Goal: Task Accomplishment & Management: Manage account settings

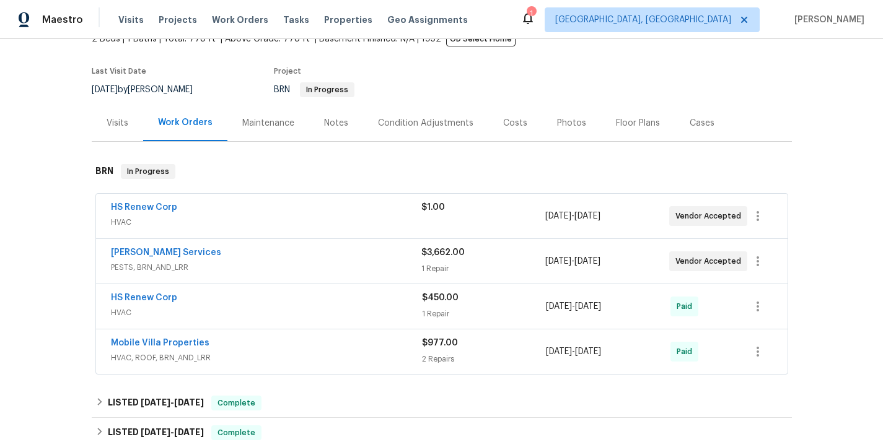
scroll to position [84, 0]
click at [152, 295] on link "HS Renew Corp" at bounding box center [144, 296] width 66 height 9
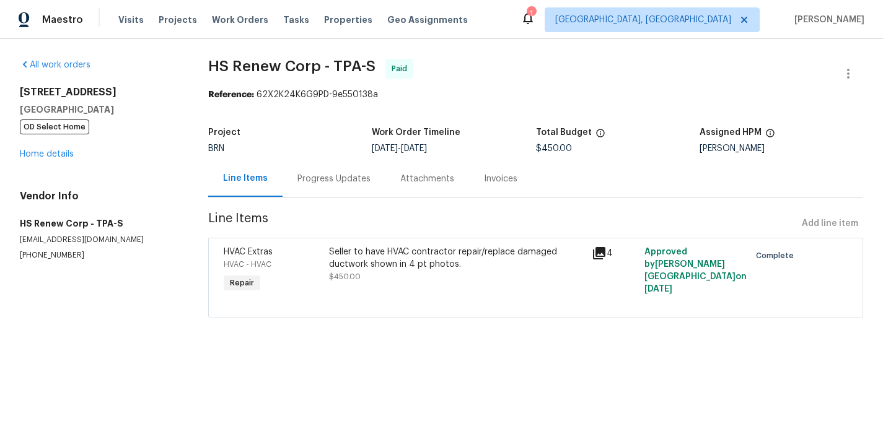
click at [321, 258] on div "HVAC - HVAC" at bounding box center [273, 264] width 98 height 12
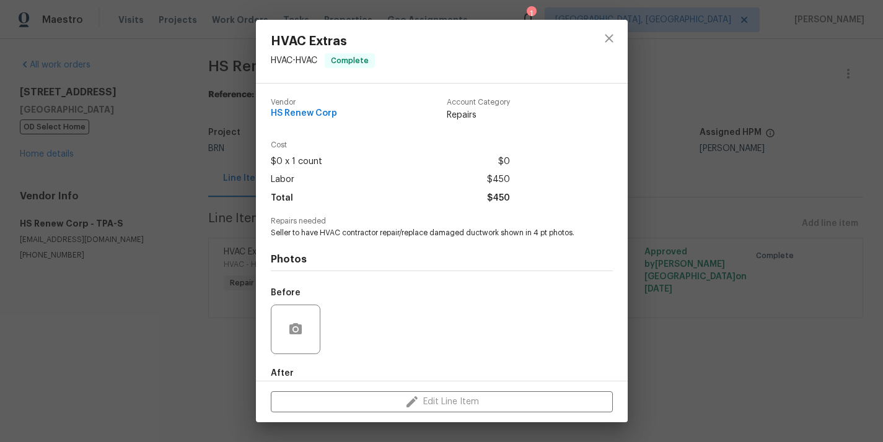
scroll to position [66, 0]
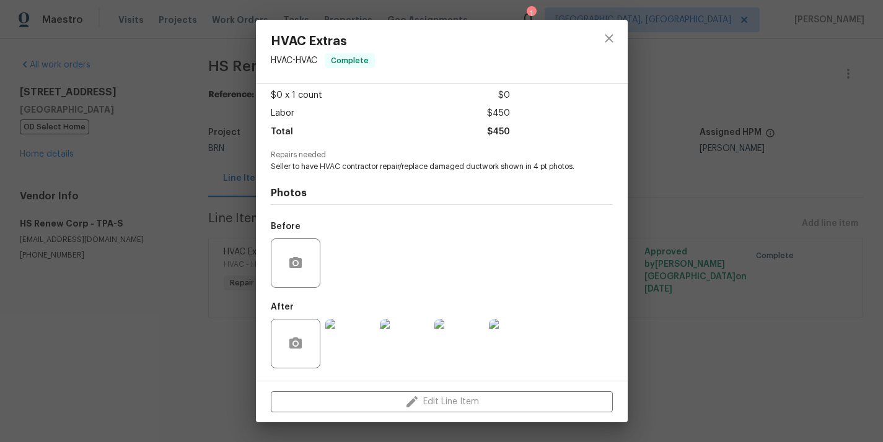
click at [517, 358] on img at bounding box center [514, 344] width 50 height 50
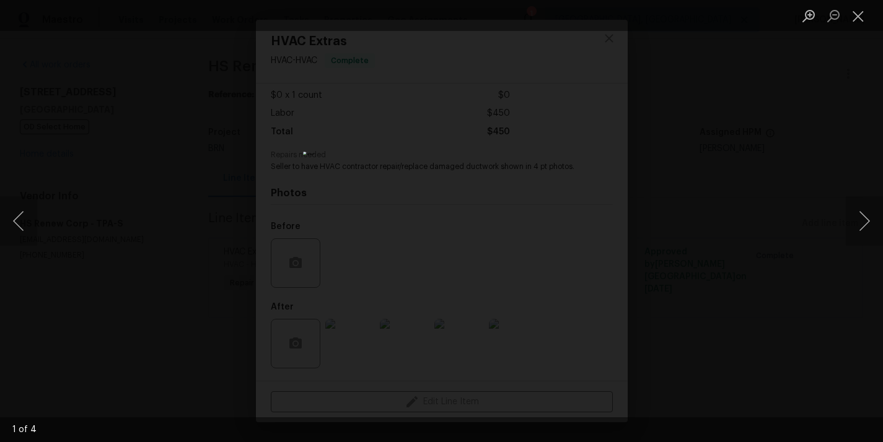
click at [193, 203] on div "Lightbox" at bounding box center [441, 221] width 883 height 442
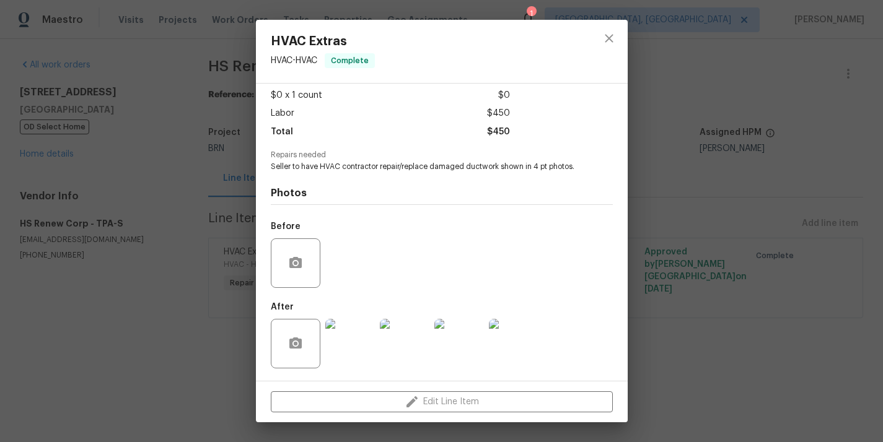
click at [222, 175] on div "HVAC Extras HVAC - HVAC Complete Vendor HS Renew Corp Account Category Repairs …" at bounding box center [441, 221] width 883 height 442
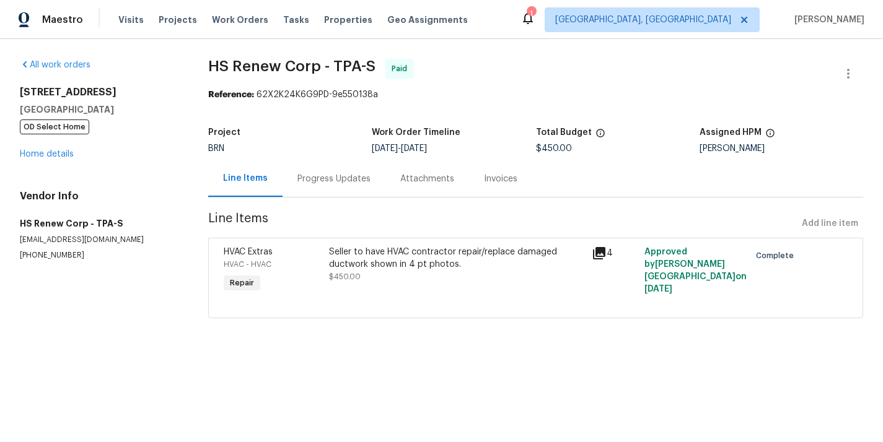
click at [336, 182] on div "Progress Updates" at bounding box center [333, 179] width 73 height 12
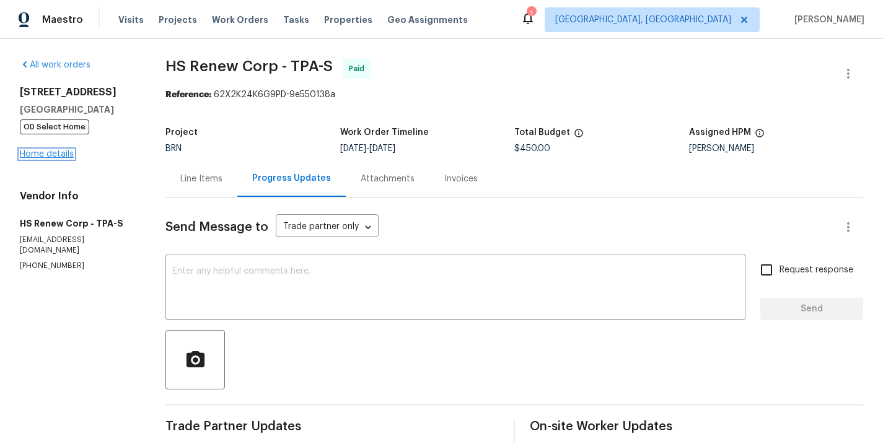
click at [62, 156] on link "Home details" at bounding box center [47, 154] width 54 height 9
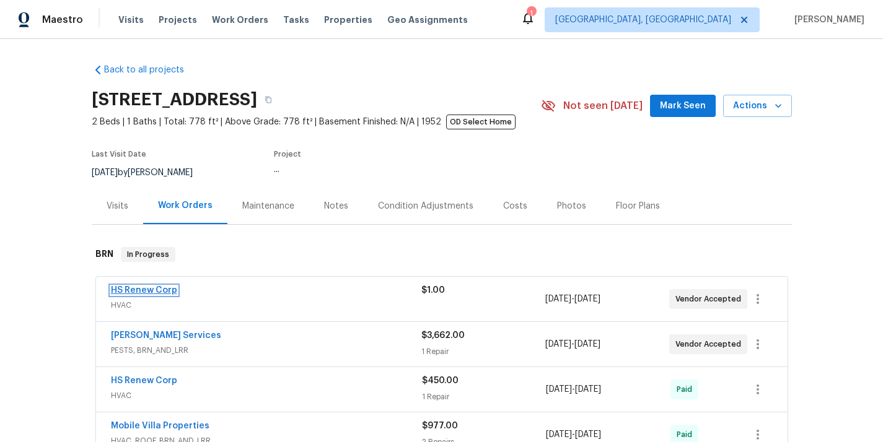
click at [148, 289] on link "HS Renew Corp" at bounding box center [144, 290] width 66 height 9
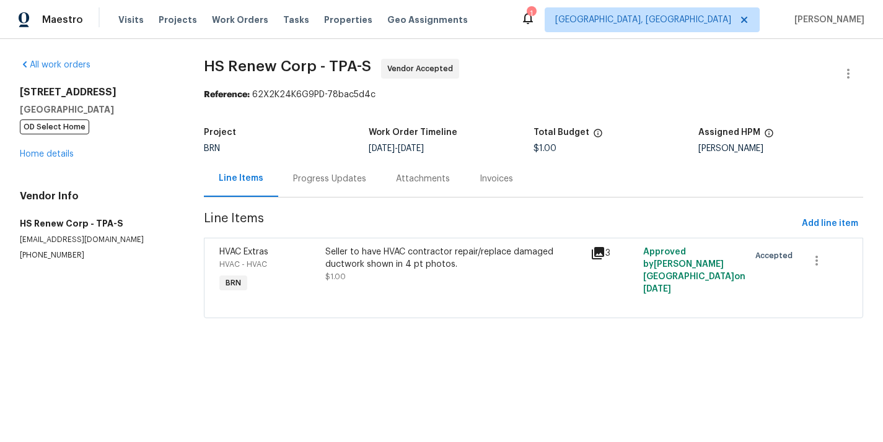
click at [315, 188] on div "Progress Updates" at bounding box center [329, 178] width 103 height 37
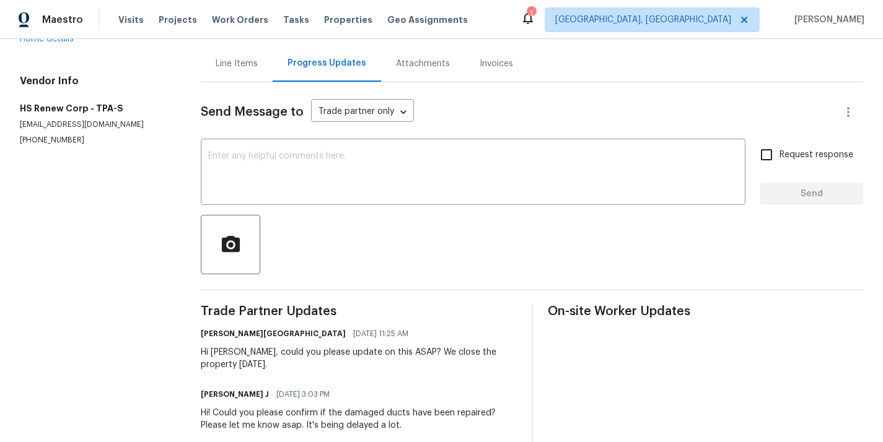
scroll to position [1, 0]
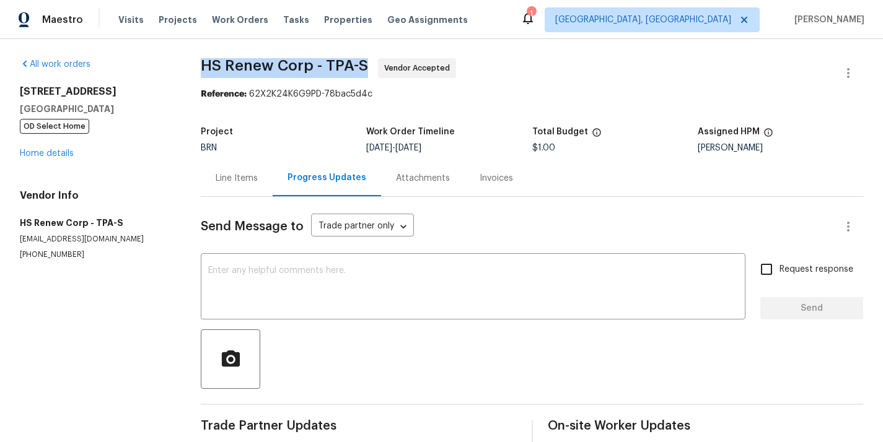
drag, startPoint x: 199, startPoint y: 66, endPoint x: 366, endPoint y: 65, distance: 167.2
click at [366, 65] on div "All work orders 2585 15th Ave N Saint Petersburg, FL 33713 OD Select Home Home …" at bounding box center [441, 437] width 883 height 798
copy span "HS Renew Corp - TPA-S"
click at [230, 184] on div "Line Items" at bounding box center [237, 178] width 42 height 12
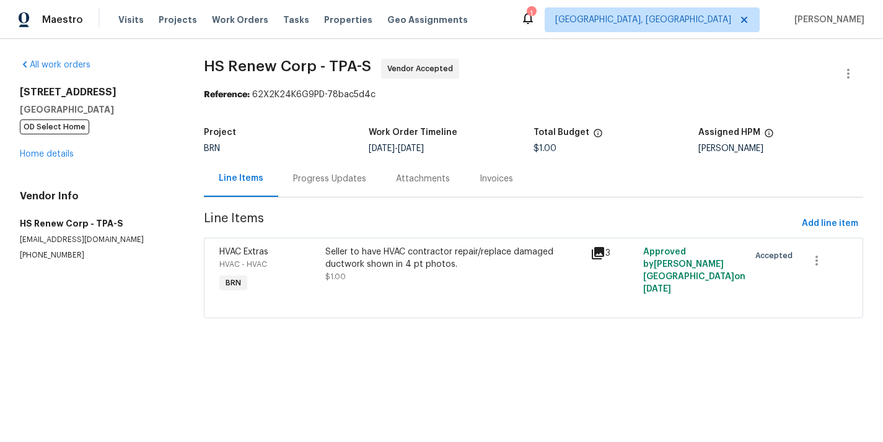
click at [321, 253] on div "HVAC Extras HVAC - HVAC BRN" at bounding box center [269, 270] width 106 height 57
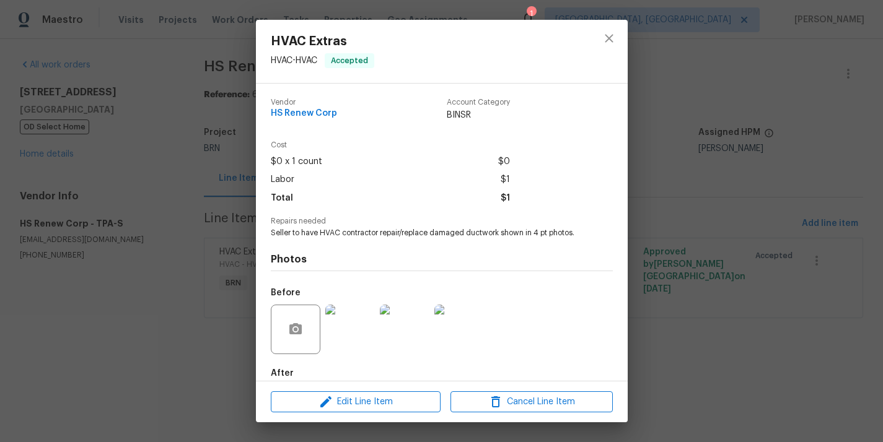
click at [351, 228] on span "Seller to have HVAC contractor repair/replace damaged ductwork shown in 4 pt ph…" at bounding box center [425, 233] width 308 height 11
copy span "Seller to have HVAC contractor repair/replace damaged ductwork shown in 4 pt ph…"
click at [166, 232] on div "HVAC Extras HVAC - HVAC Accepted Vendor HS Renew Corp Account Category BINSR Co…" at bounding box center [441, 221] width 883 height 442
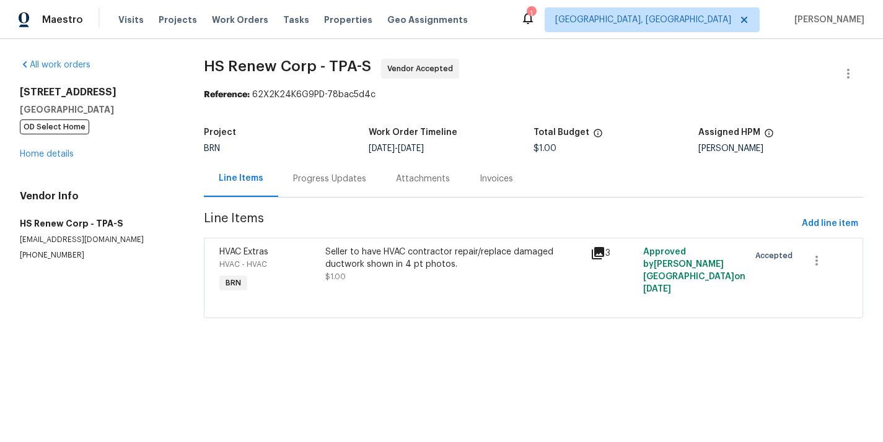
click at [345, 191] on div "Progress Updates" at bounding box center [329, 178] width 103 height 37
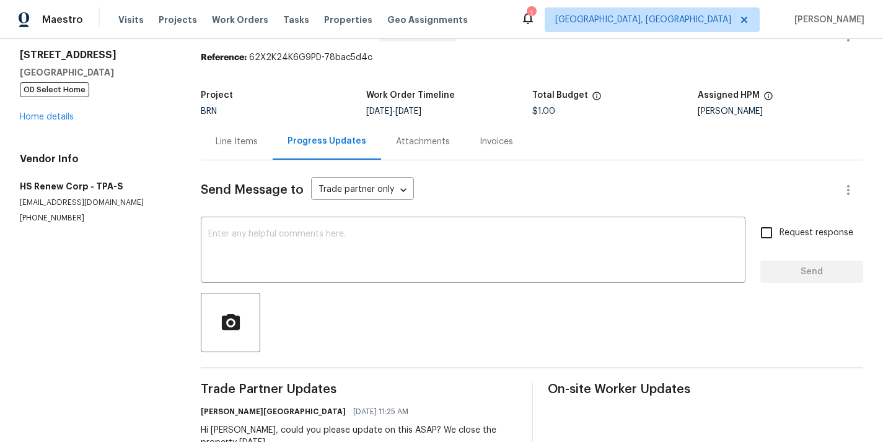
scroll to position [37, 0]
click at [56, 221] on p "(813) 965-2187" at bounding box center [95, 219] width 151 height 11
copy p "(813) 965-2187"
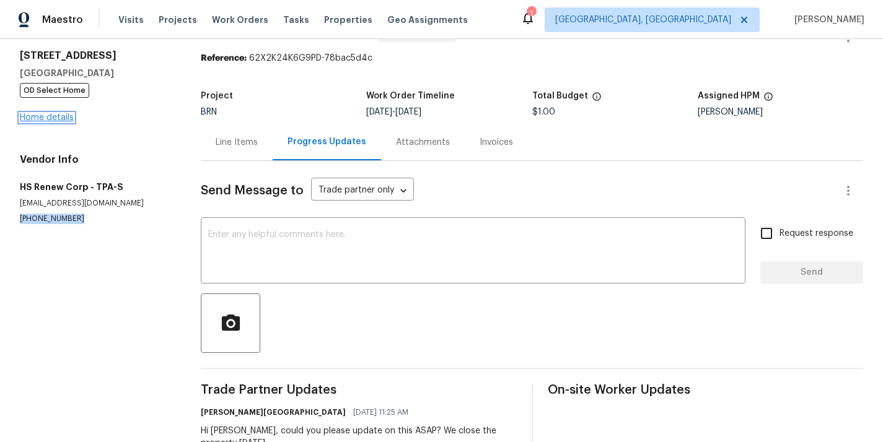
click at [56, 118] on link "Home details" at bounding box center [47, 117] width 54 height 9
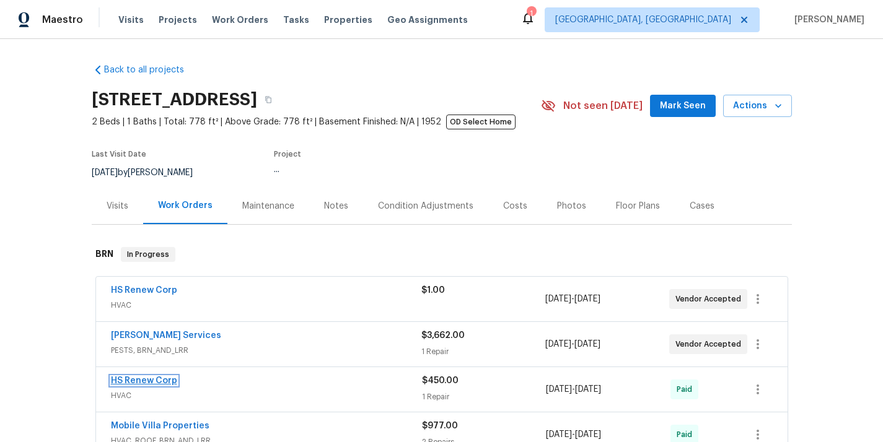
click at [160, 378] on link "HS Renew Corp" at bounding box center [144, 381] width 66 height 9
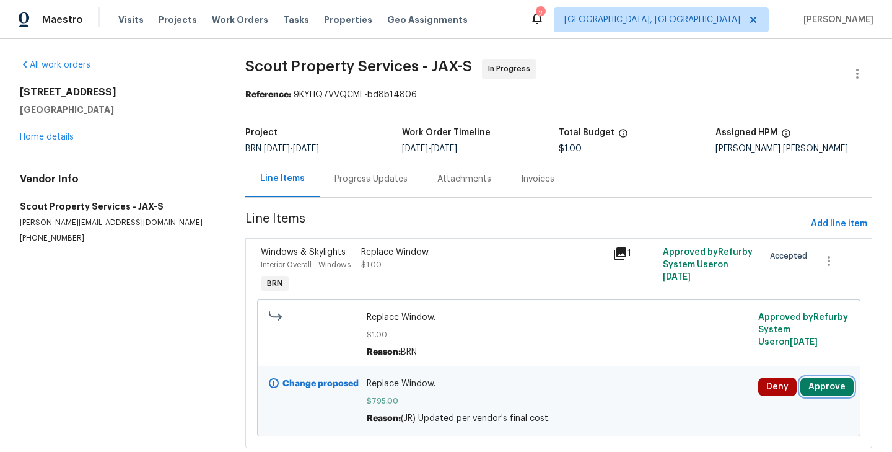
click at [815, 385] on button "Approve" at bounding box center [826, 386] width 53 height 19
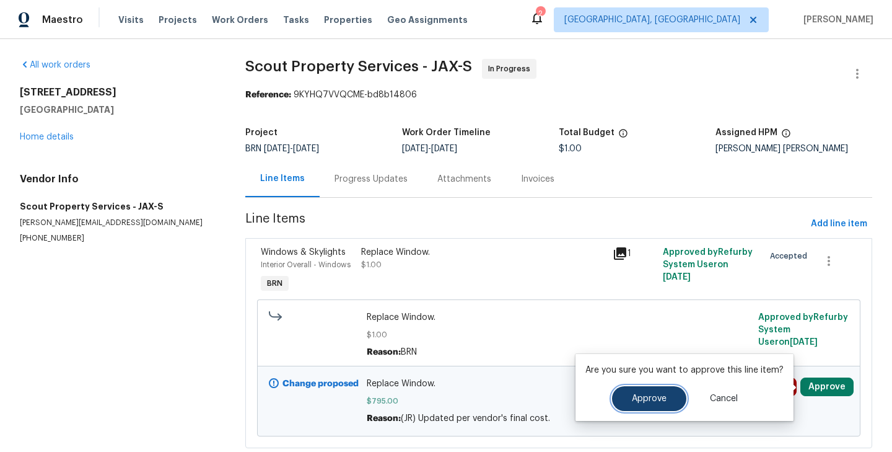
click at [650, 394] on span "Approve" at bounding box center [649, 398] width 35 height 9
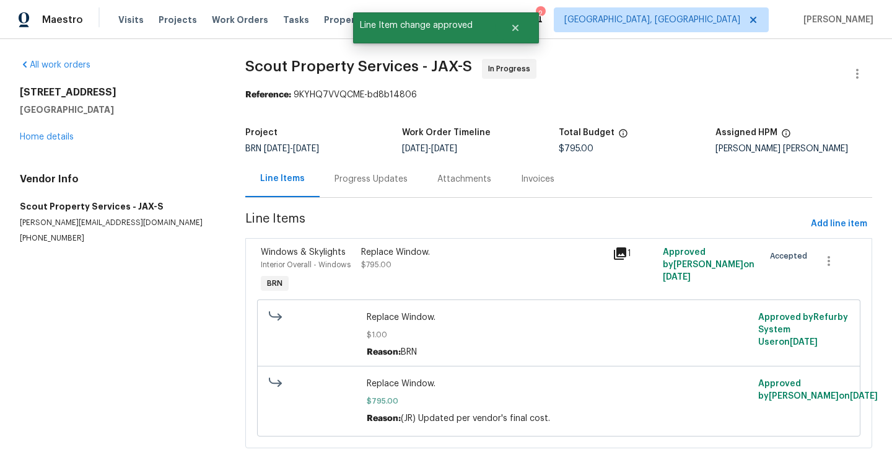
click at [364, 164] on div "Progress Updates" at bounding box center [371, 178] width 103 height 37
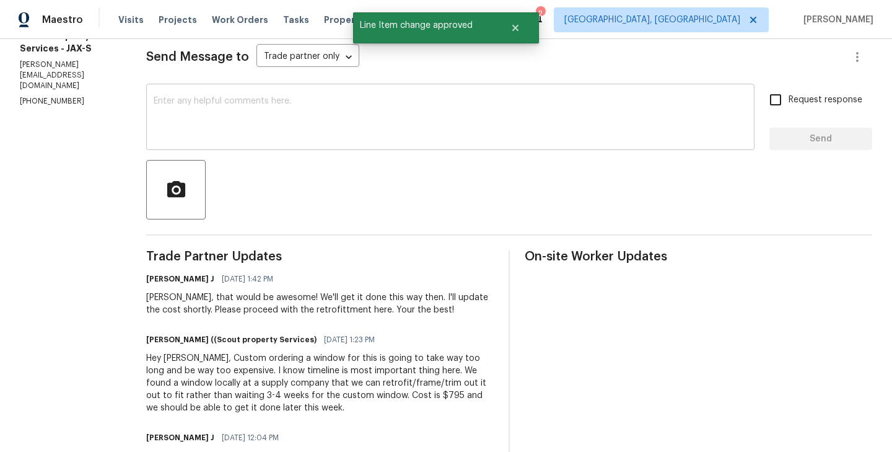
scroll to position [186, 0]
